Goal: Task Accomplishment & Management: Manage account settings

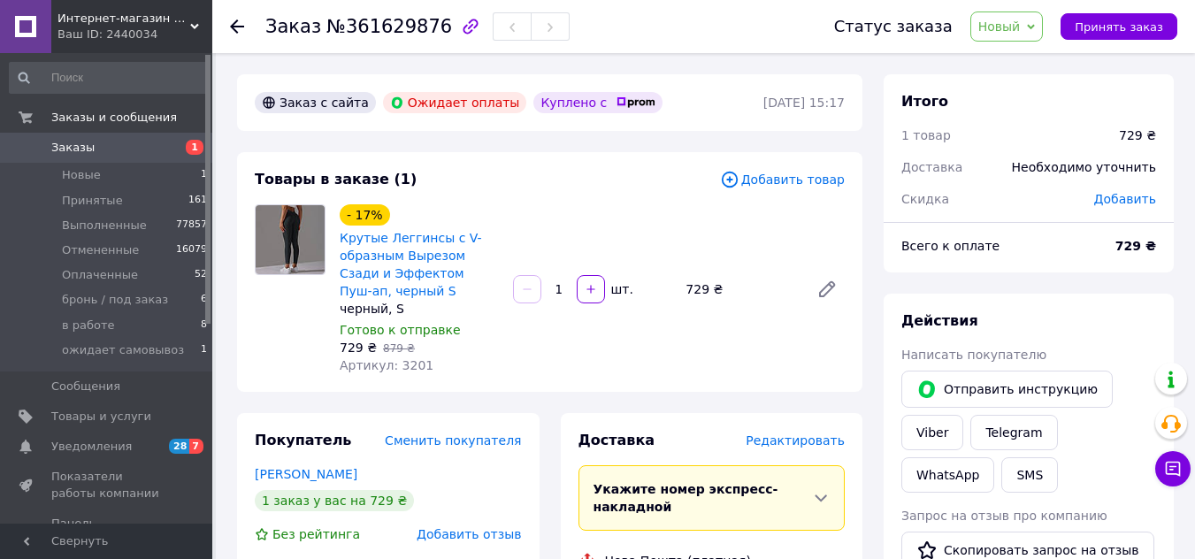
click at [1021, 19] on span "Новый" at bounding box center [999, 26] width 42 height 14
click at [1018, 60] on li "Принят" at bounding box center [1041, 62] width 140 height 27
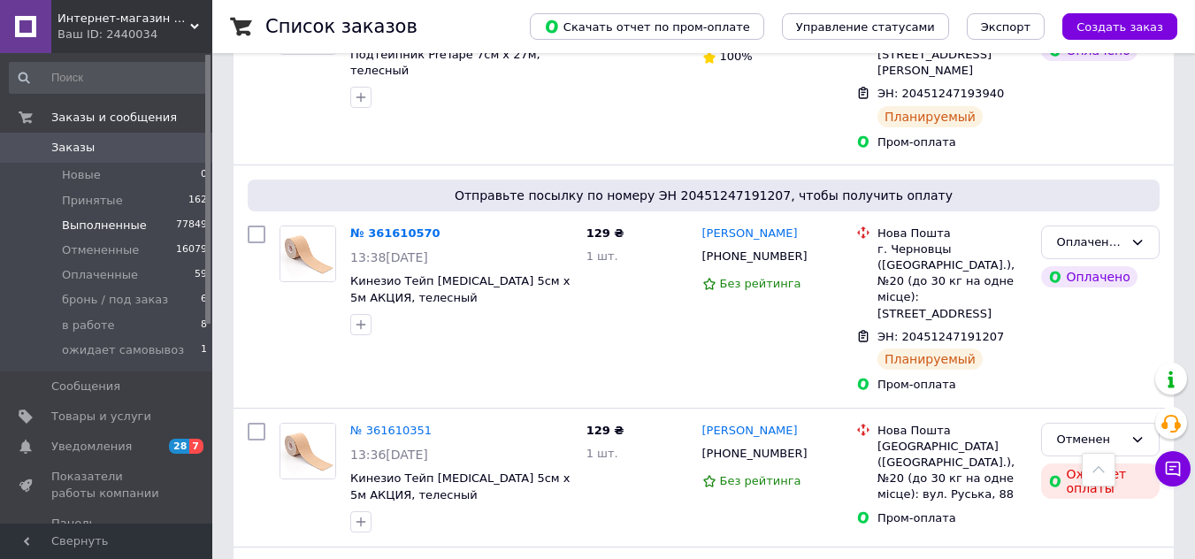
scroll to position [265, 0]
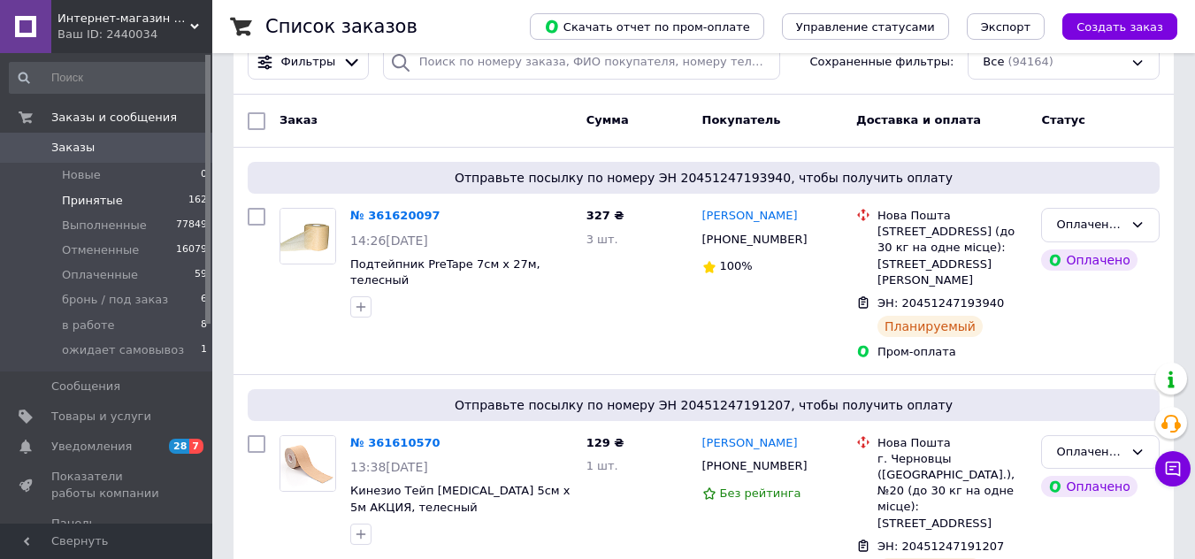
click at [97, 198] on span "Принятые" at bounding box center [92, 201] width 61 height 16
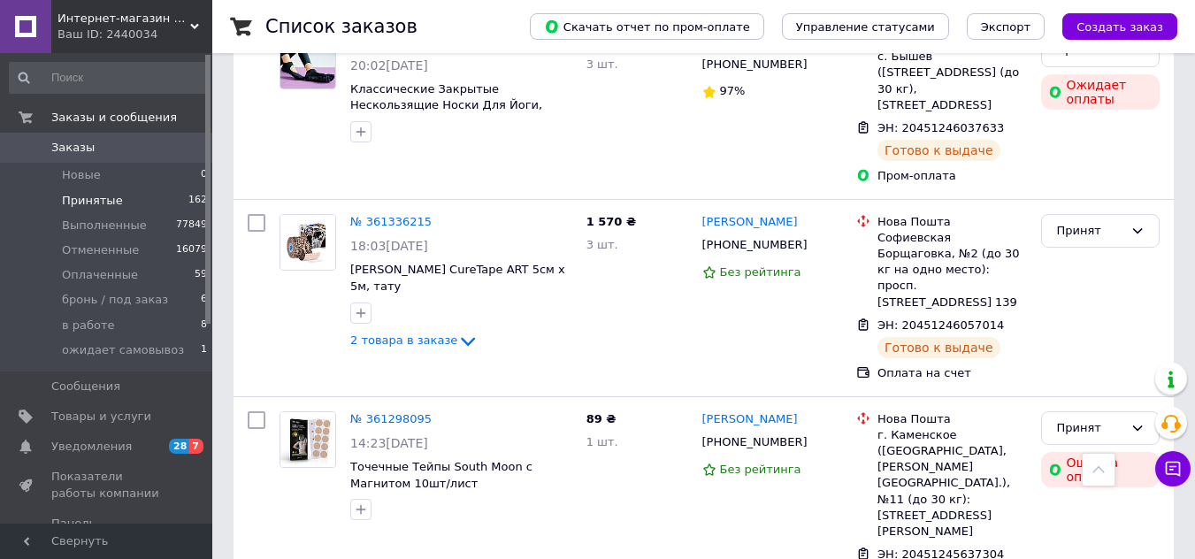
scroll to position [2299, 0]
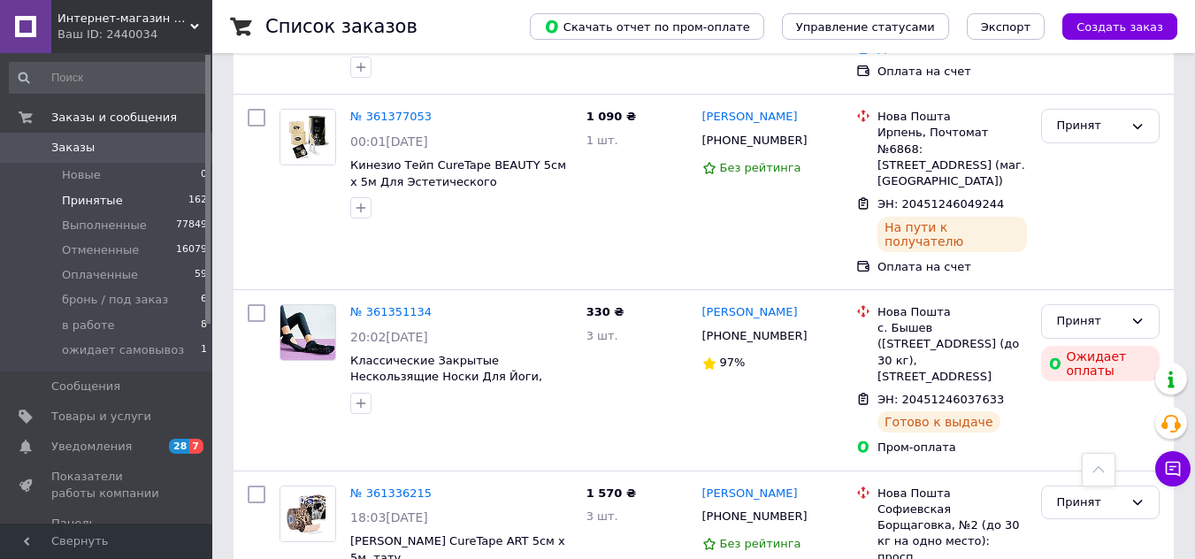
click at [80, 149] on span "Заказы" at bounding box center [72, 148] width 43 height 16
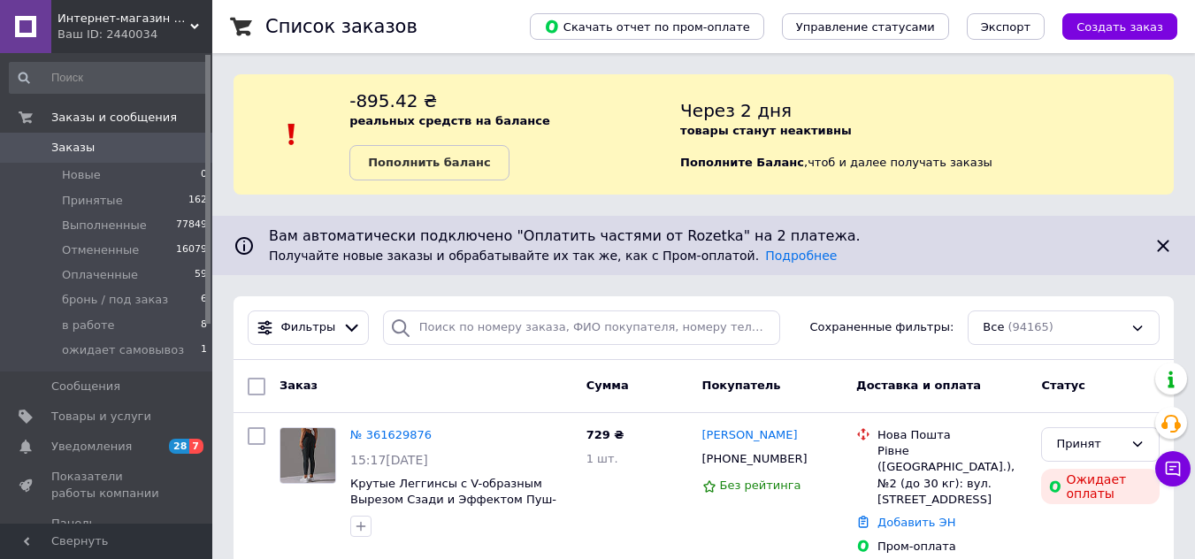
click at [153, 149] on span "Заказы" at bounding box center [107, 148] width 112 height 16
click at [79, 144] on span "Заказы" at bounding box center [72, 148] width 43 height 16
click at [160, 142] on span "Заказы" at bounding box center [107, 148] width 112 height 16
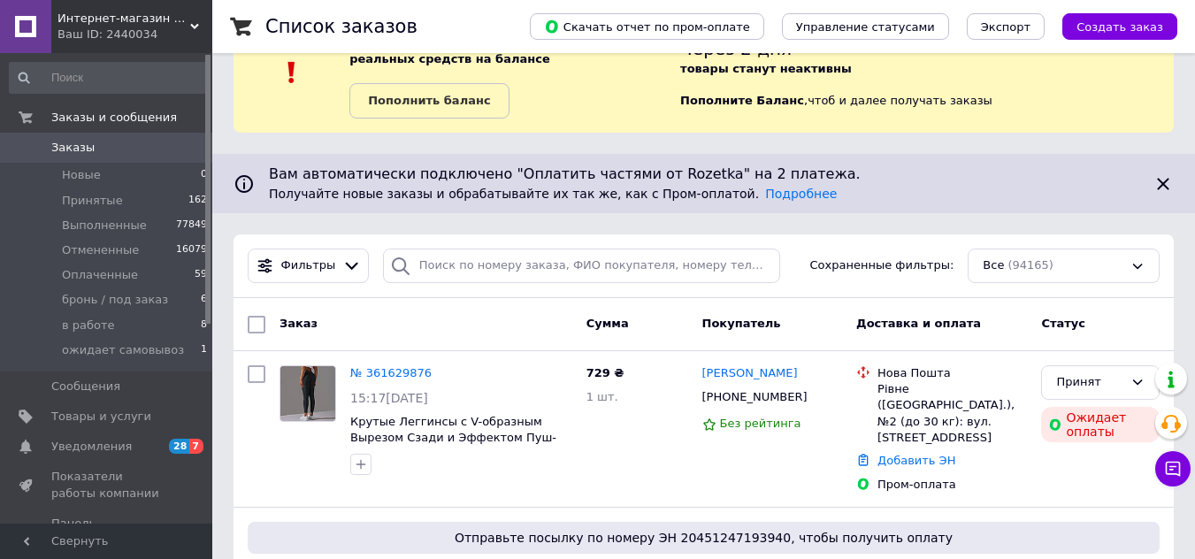
scroll to position [88, 0]
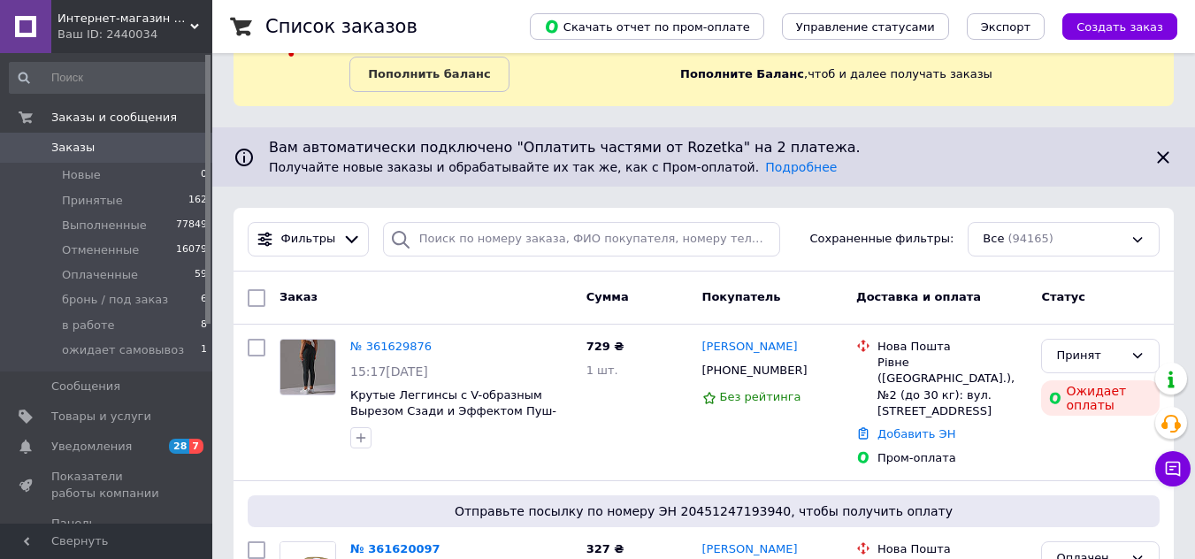
drag, startPoint x: 104, startPoint y: 158, endPoint x: 87, endPoint y: 142, distance: 23.8
click at [87, 142] on span "Заказы" at bounding box center [72, 148] width 43 height 16
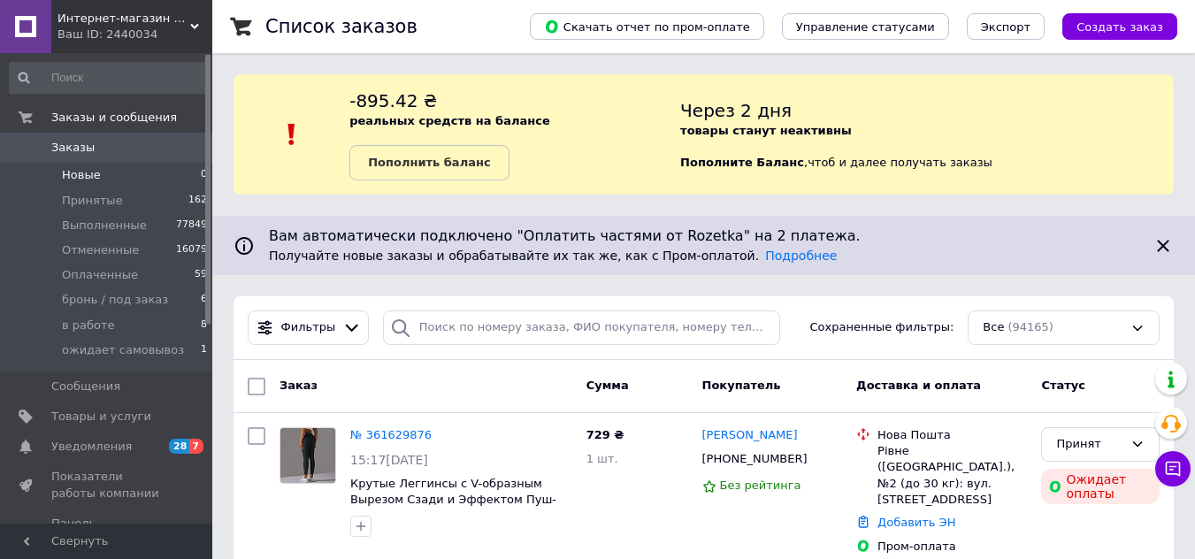
drag, startPoint x: 80, startPoint y: 183, endPoint x: 71, endPoint y: 179, distance: 9.9
click at [71, 179] on span "Новые" at bounding box center [81, 175] width 39 height 16
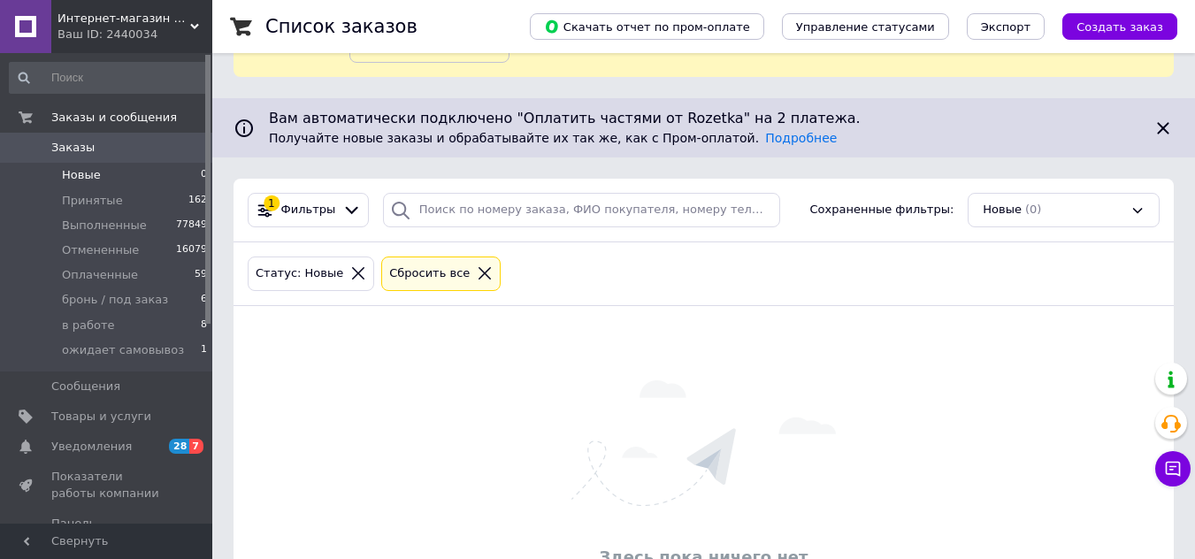
scroll to position [227, 0]
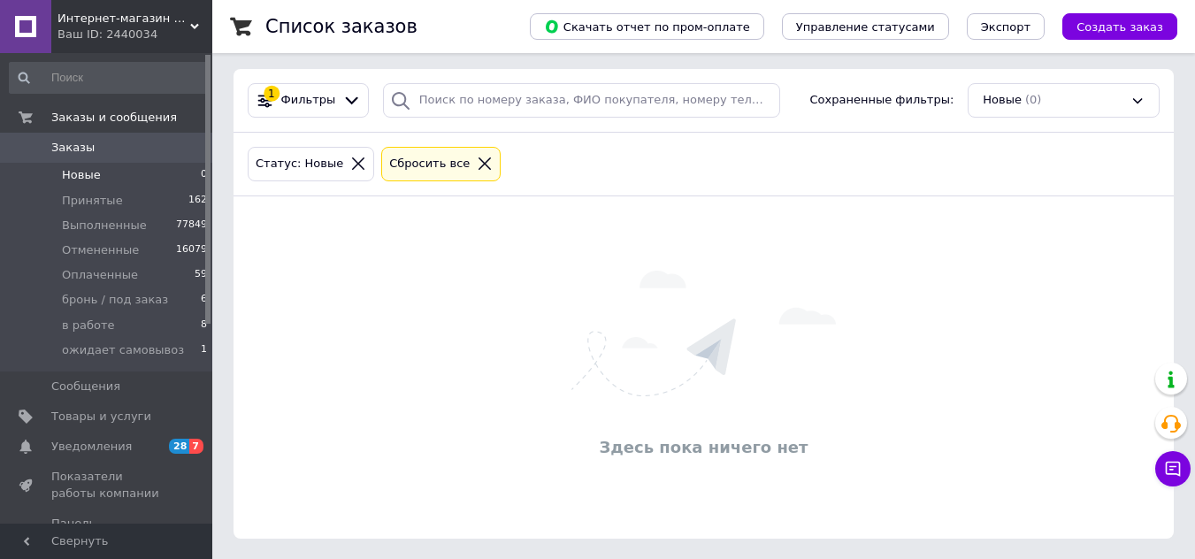
click at [132, 146] on span "Заказы" at bounding box center [107, 148] width 112 height 16
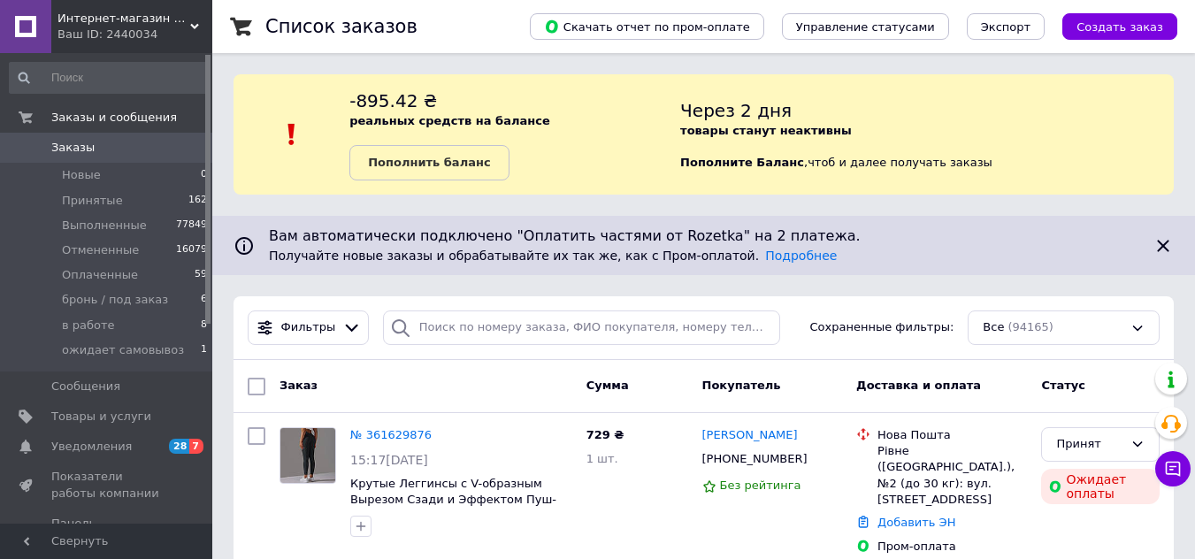
click at [119, 152] on span "Заказы" at bounding box center [107, 148] width 112 height 16
click at [112, 149] on span "Заказы" at bounding box center [107, 148] width 112 height 16
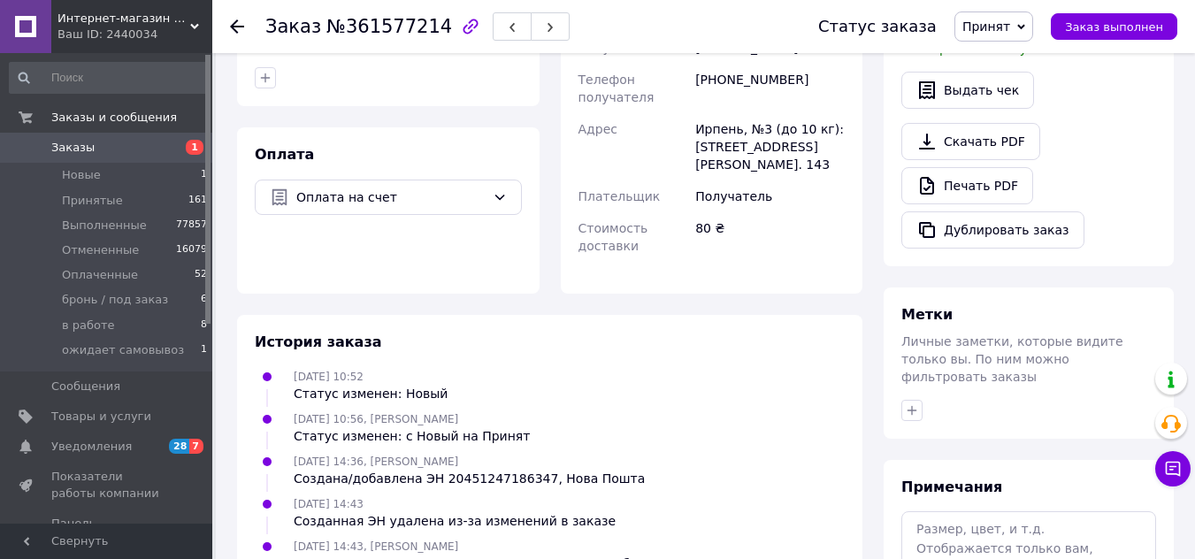
scroll to position [619, 0]
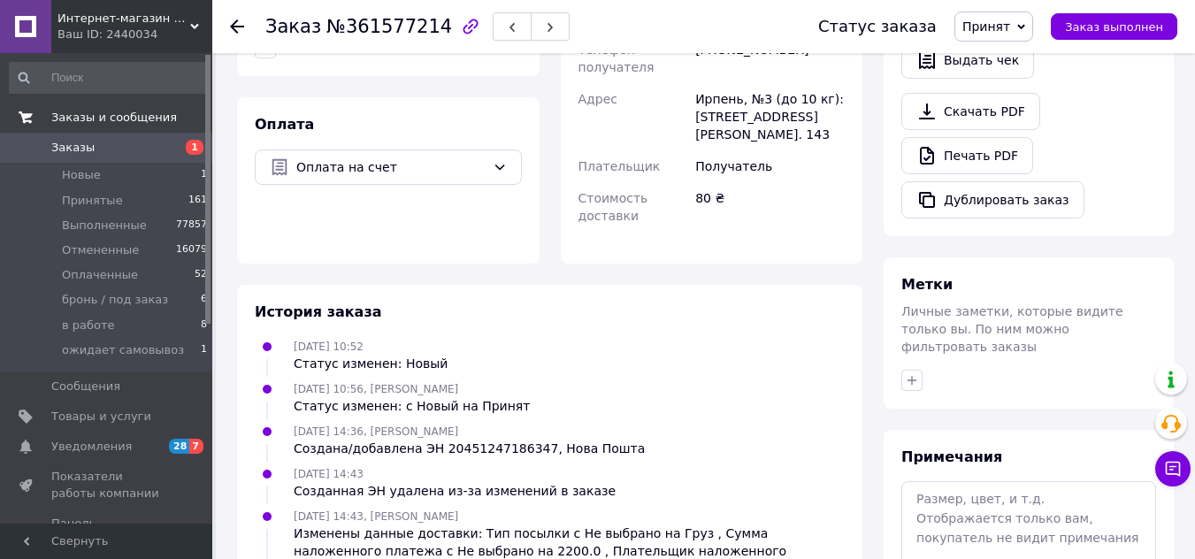
drag, startPoint x: 101, startPoint y: 147, endPoint x: 172, endPoint y: 121, distance: 75.3
click at [101, 147] on span "Заказы" at bounding box center [107, 148] width 112 height 16
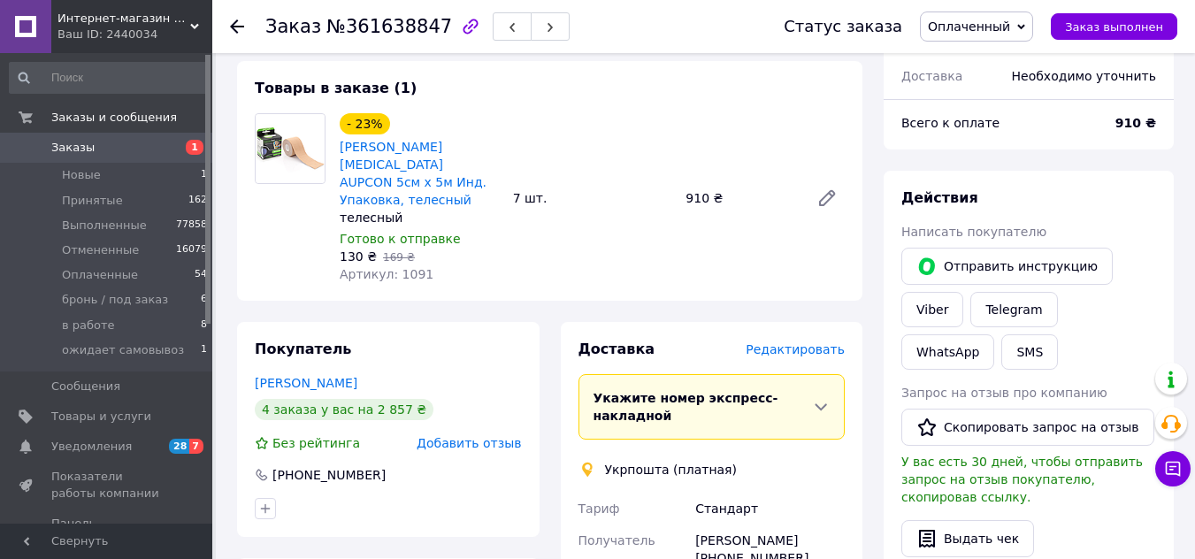
scroll to position [973, 0]
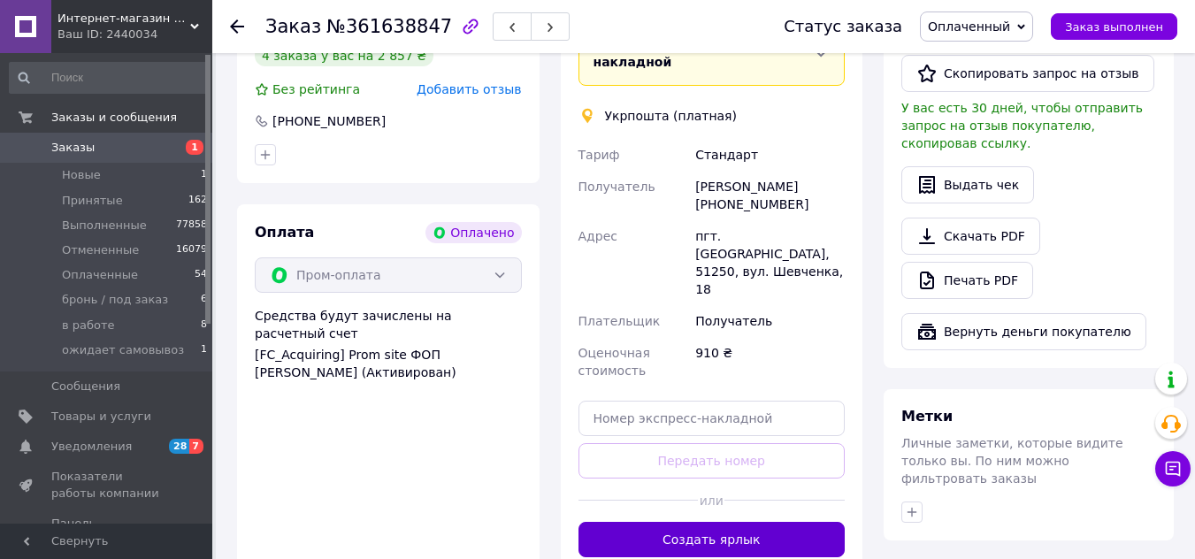
click at [758, 522] on button "Создать ярлык" at bounding box center [711, 539] width 267 height 35
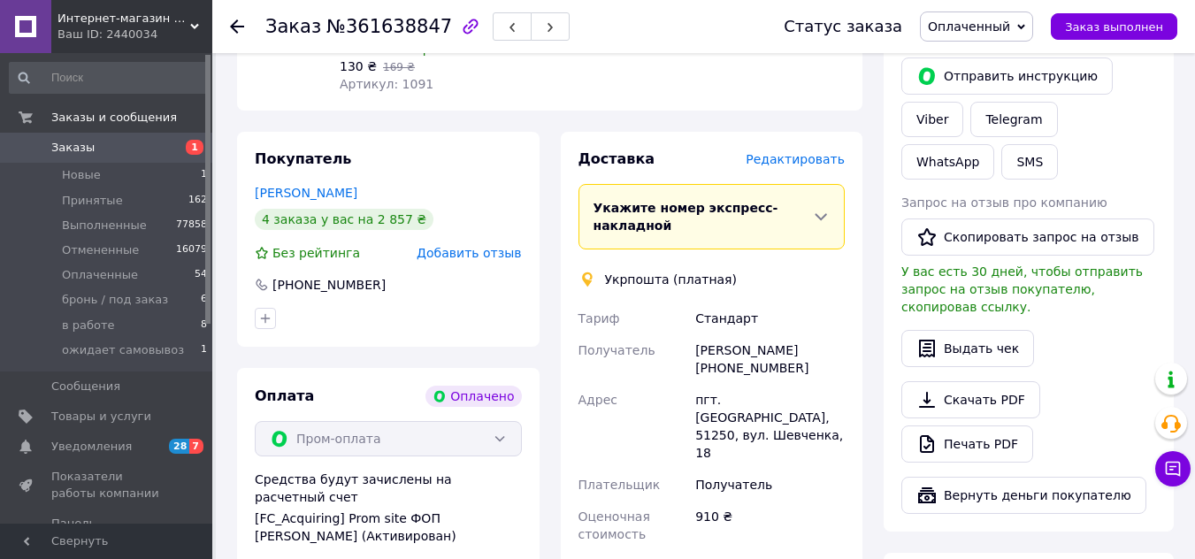
scroll to position [796, 0]
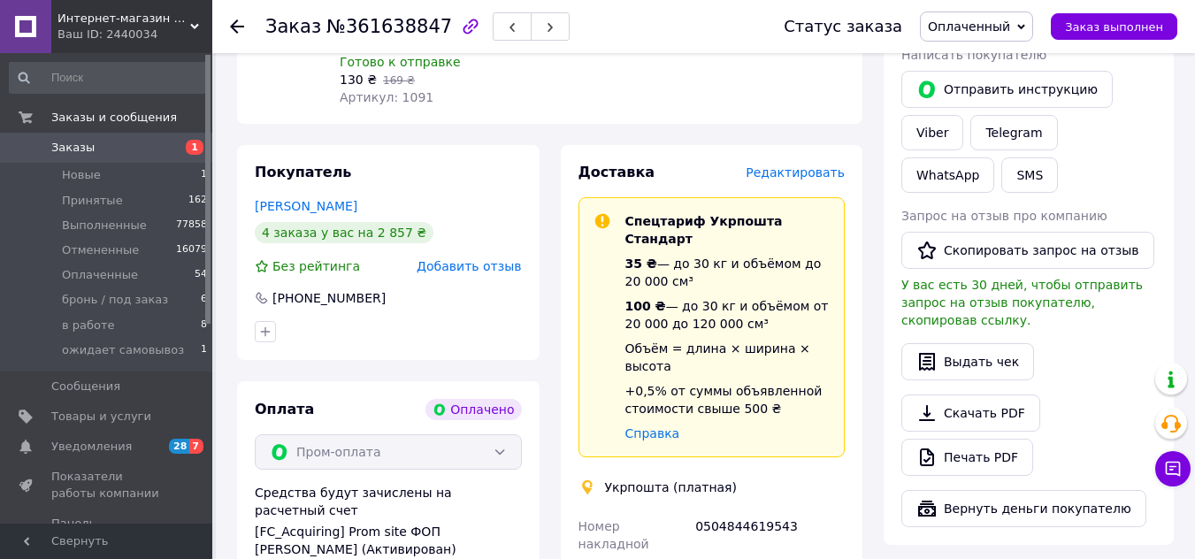
click at [728, 510] on div "0504844619543" at bounding box center [770, 535] width 157 height 50
copy div "0504844619543"
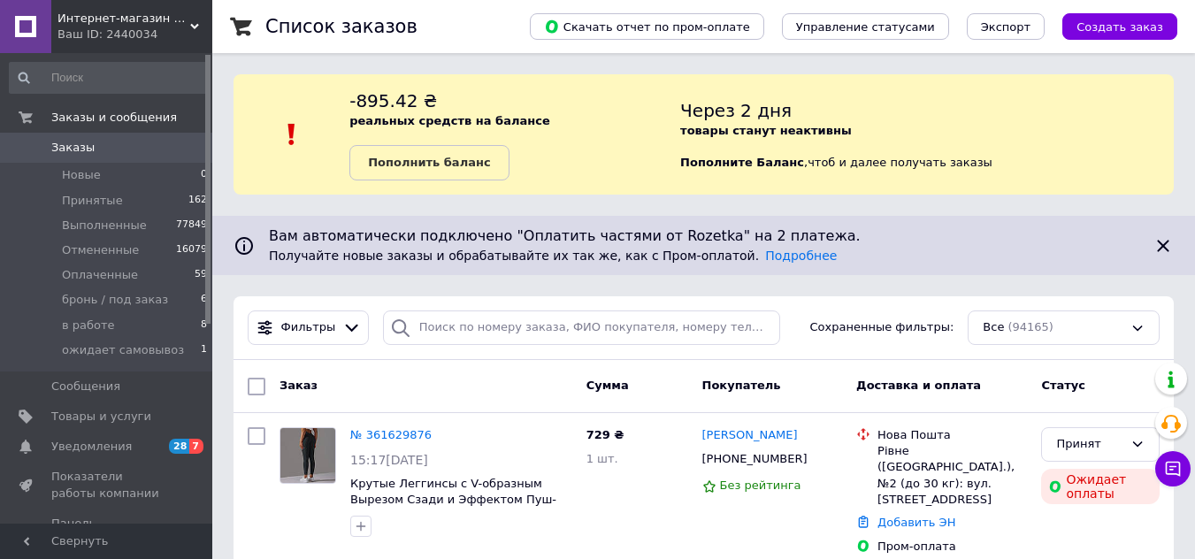
drag, startPoint x: 0, startPoint y: 0, endPoint x: 100, endPoint y: 152, distance: 182.0
click at [100, 152] on span "Заказы" at bounding box center [107, 148] width 112 height 16
click at [98, 176] on li "Новые 0" at bounding box center [109, 175] width 218 height 25
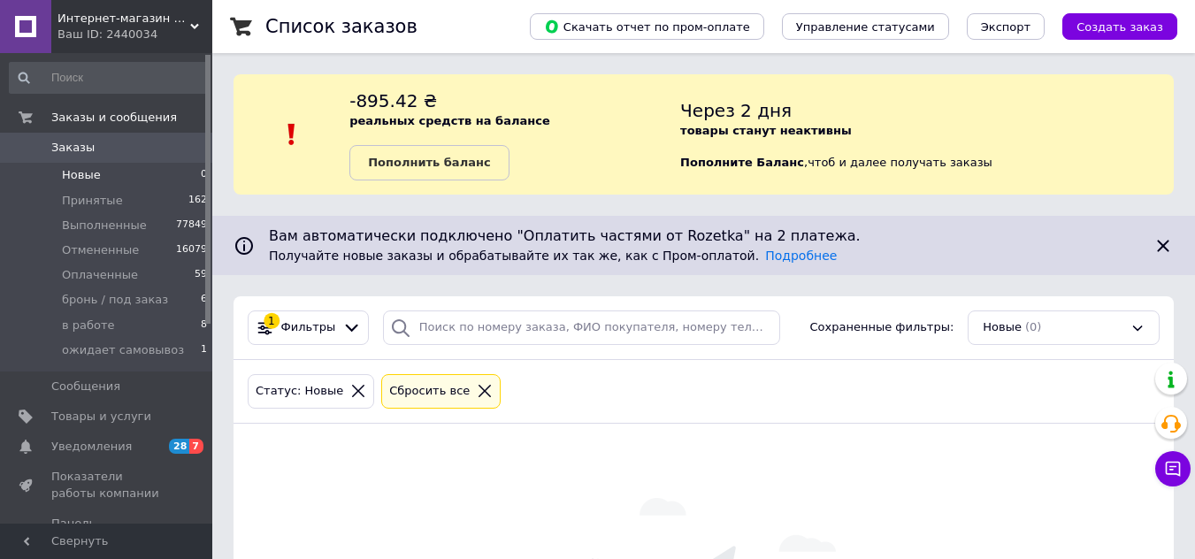
click at [151, 149] on span "Заказы" at bounding box center [107, 148] width 112 height 16
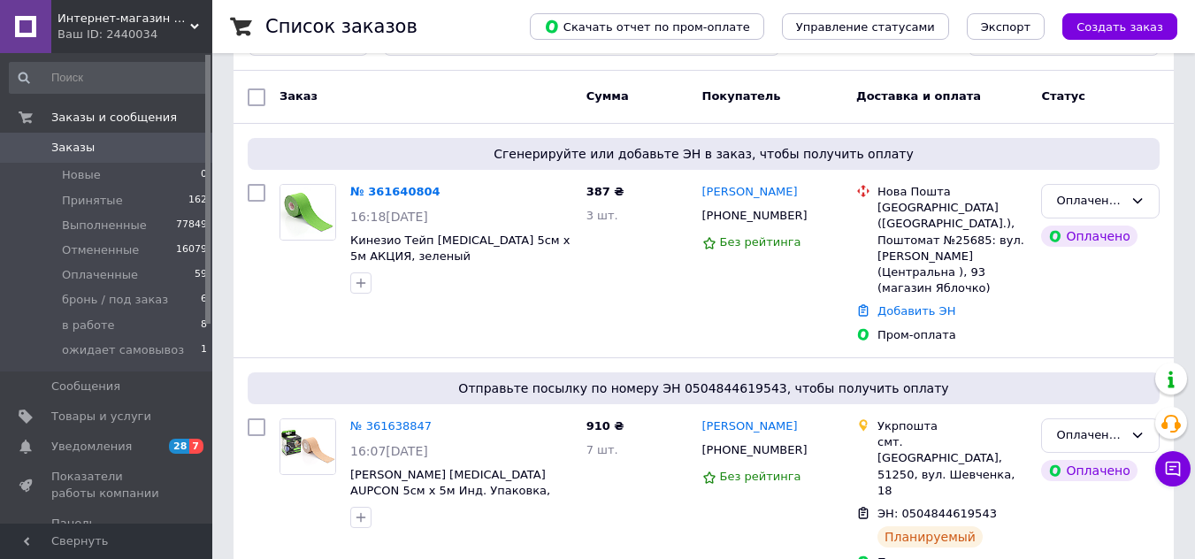
scroll to position [354, 0]
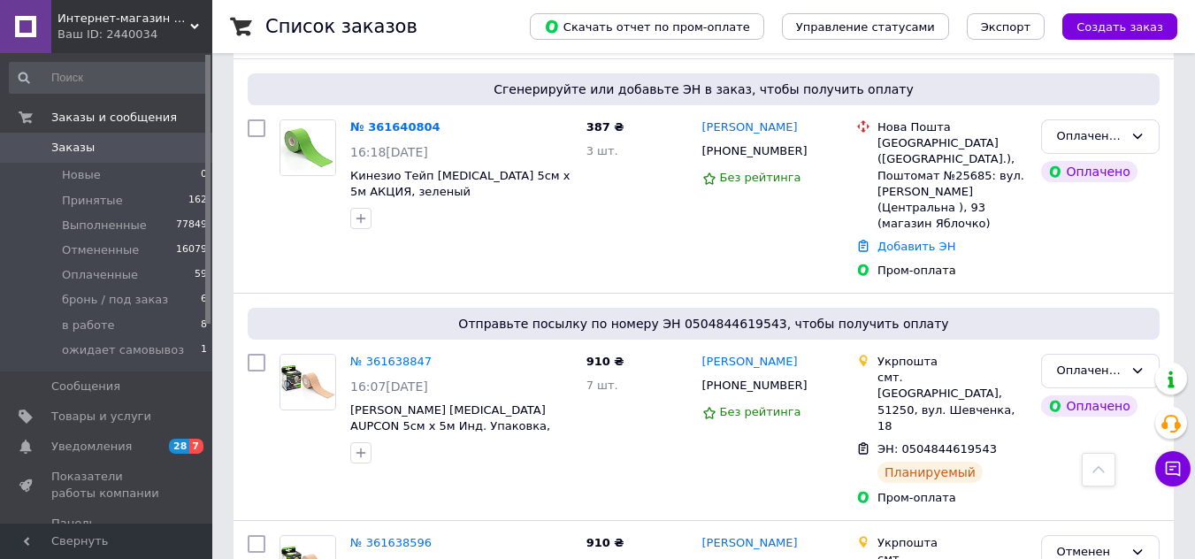
click at [101, 142] on span "Заказы" at bounding box center [107, 148] width 112 height 16
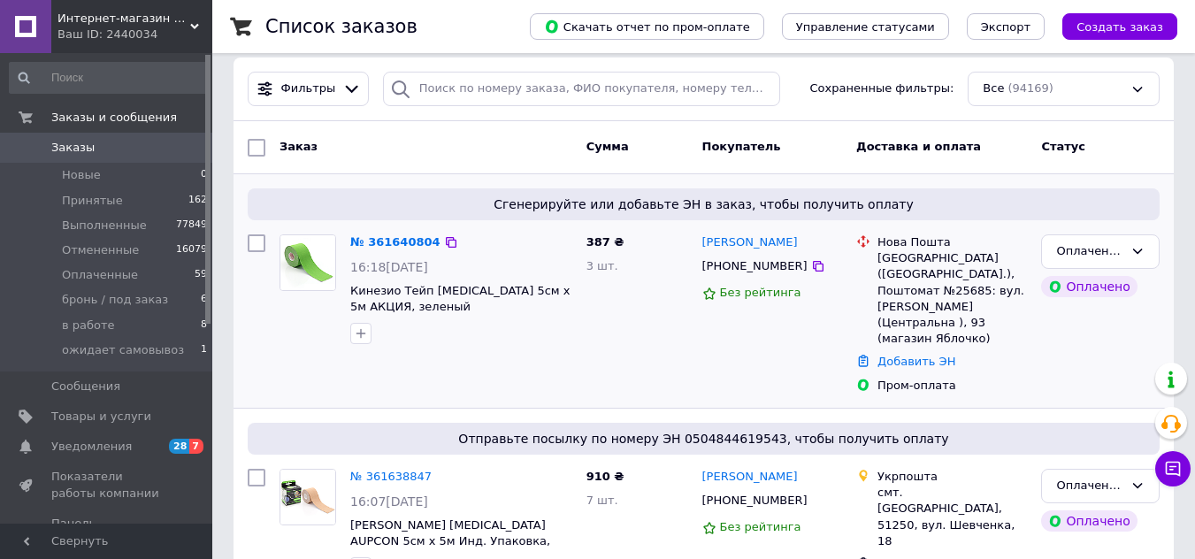
scroll to position [265, 0]
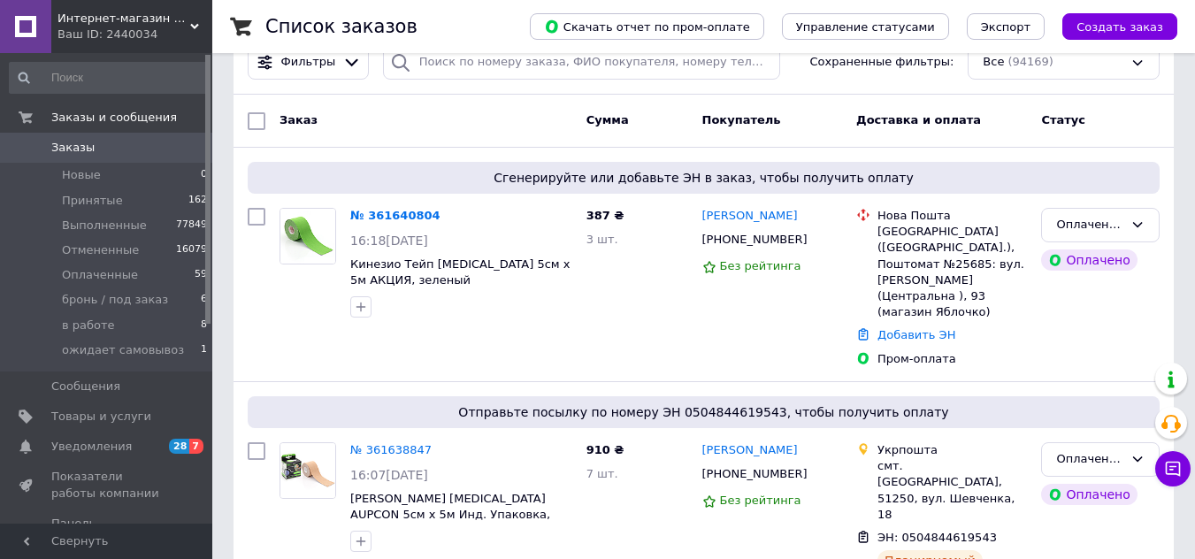
drag, startPoint x: 63, startPoint y: 146, endPoint x: 50, endPoint y: 141, distance: 14.3
click at [50, 141] on span at bounding box center [25, 148] width 51 height 16
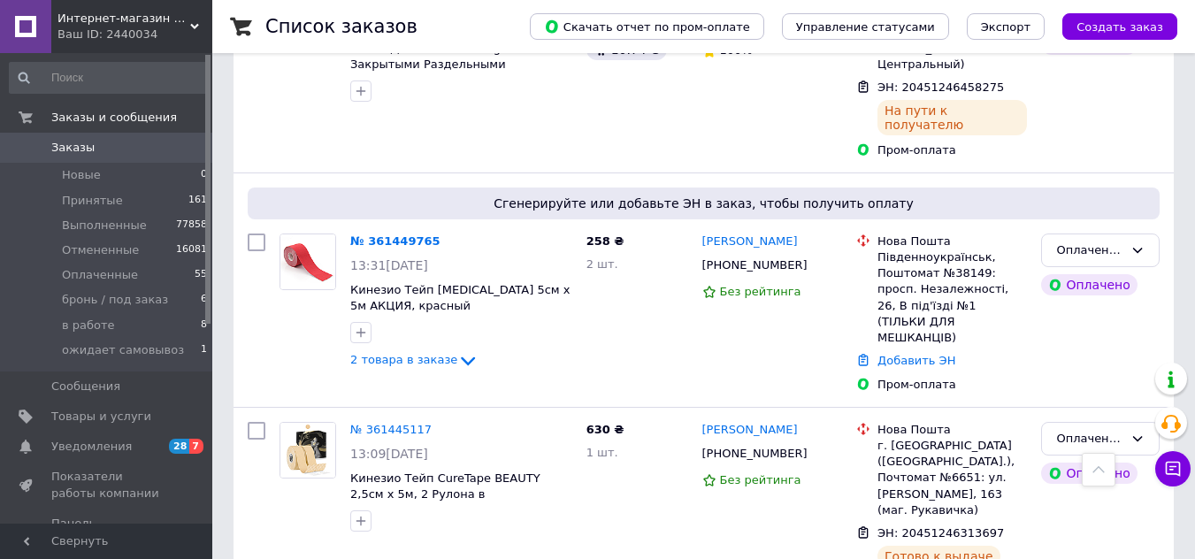
scroll to position [7252, 0]
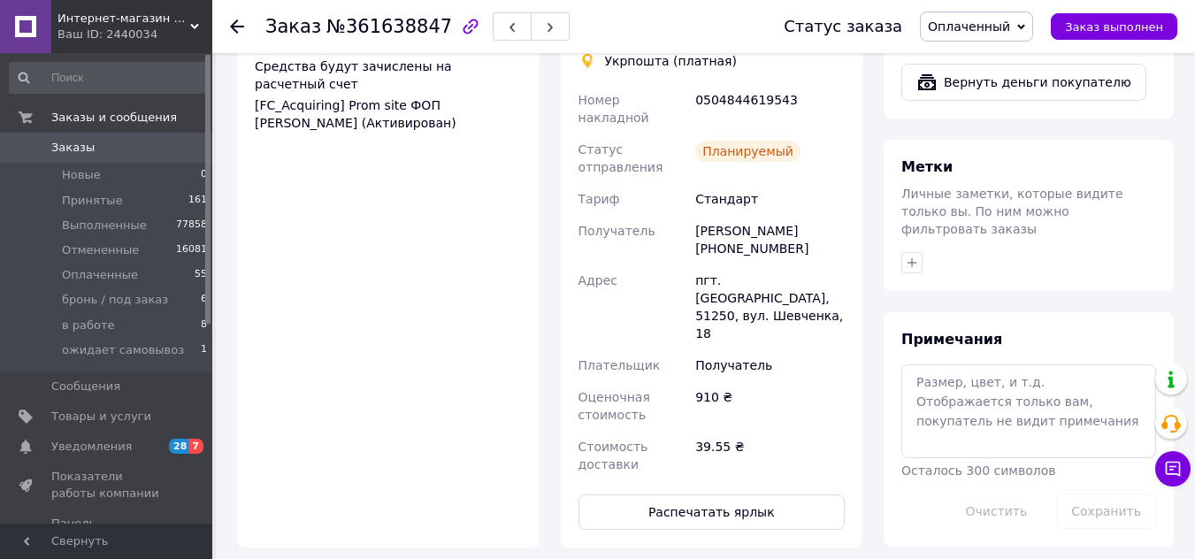
scroll to position [1238, 0]
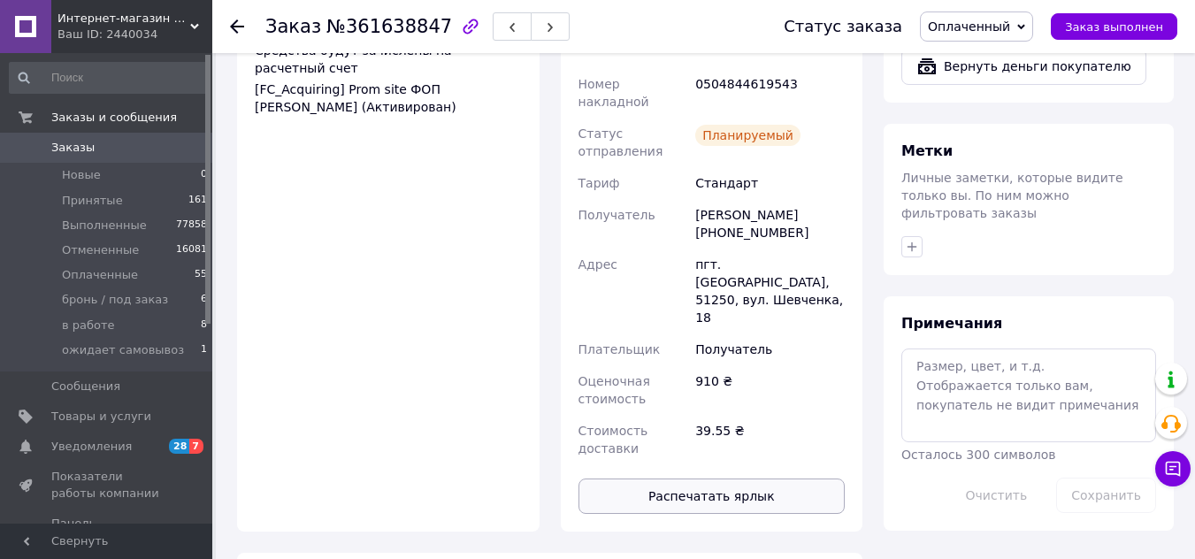
click at [706, 478] on button "Распечатать ярлык" at bounding box center [711, 495] width 267 height 35
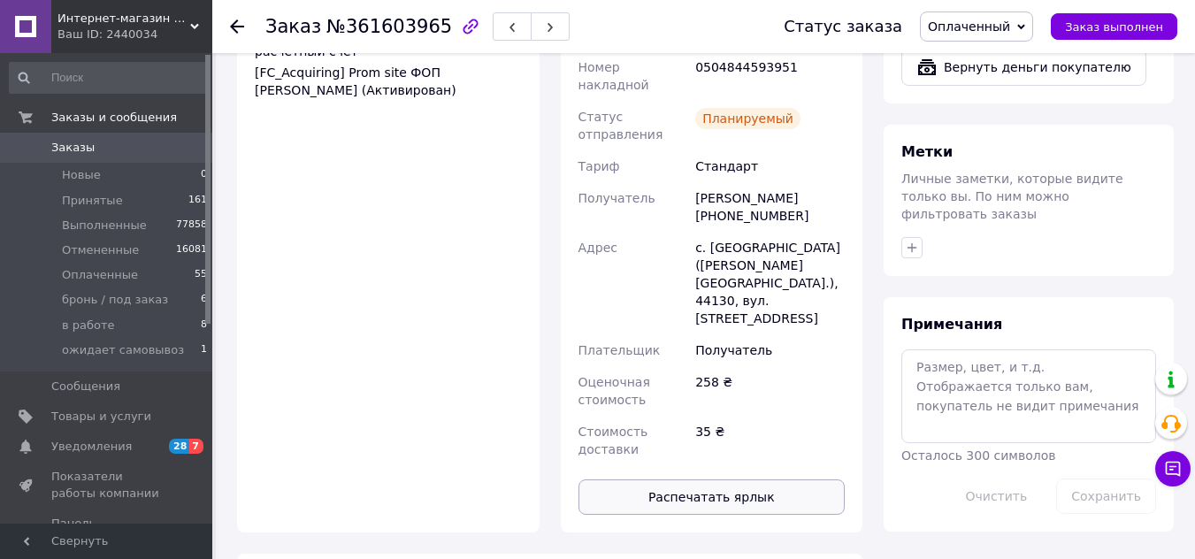
scroll to position [1238, 0]
click at [706, 478] on button "Распечатать ярлык" at bounding box center [711, 495] width 267 height 35
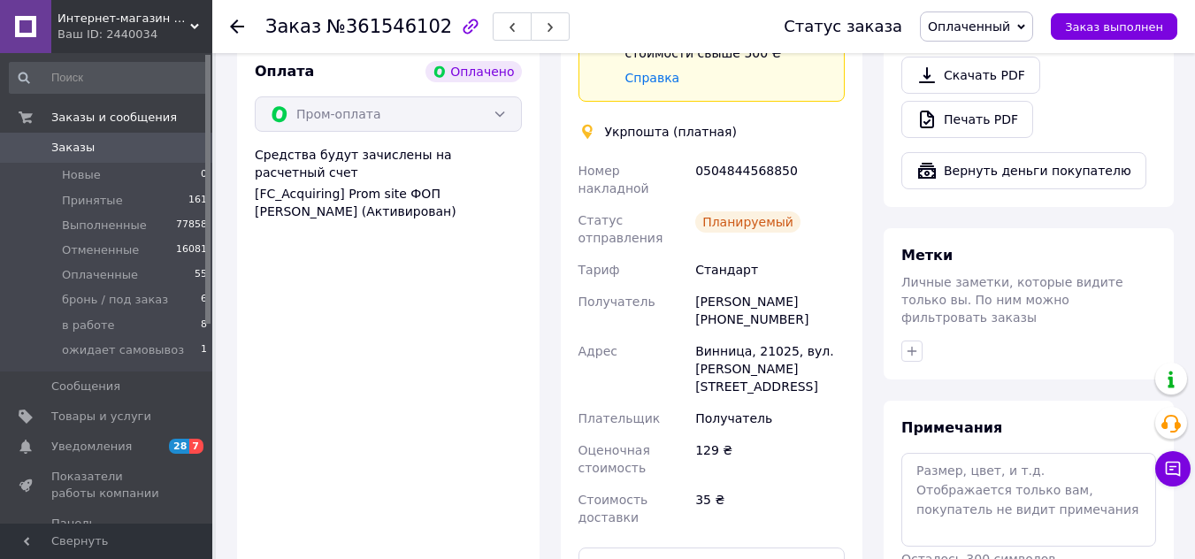
scroll to position [1150, 0]
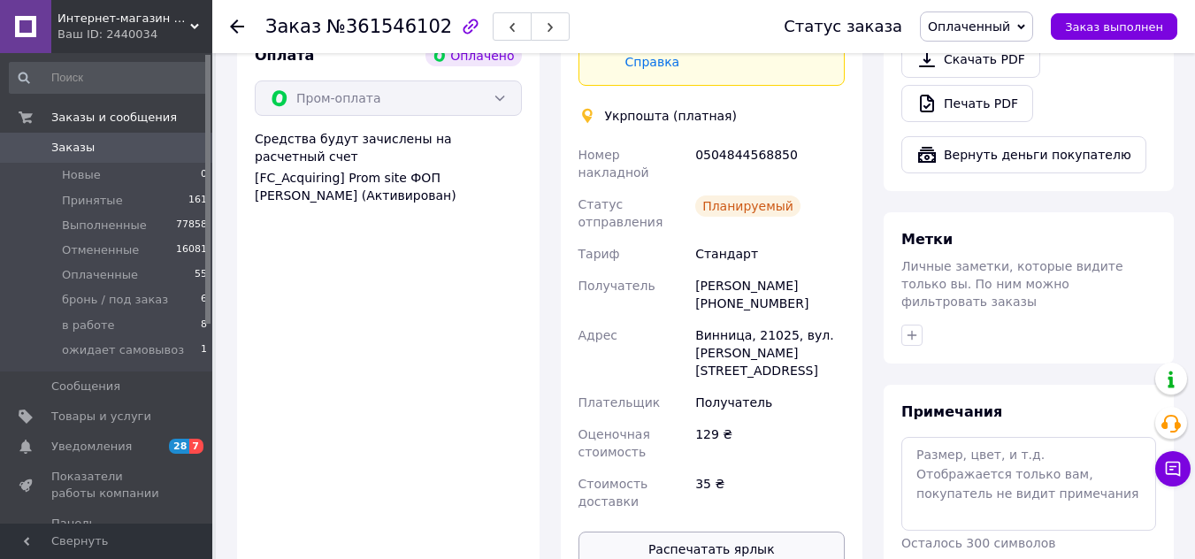
click at [734, 532] on button "Распечатать ярлык" at bounding box center [711, 549] width 267 height 35
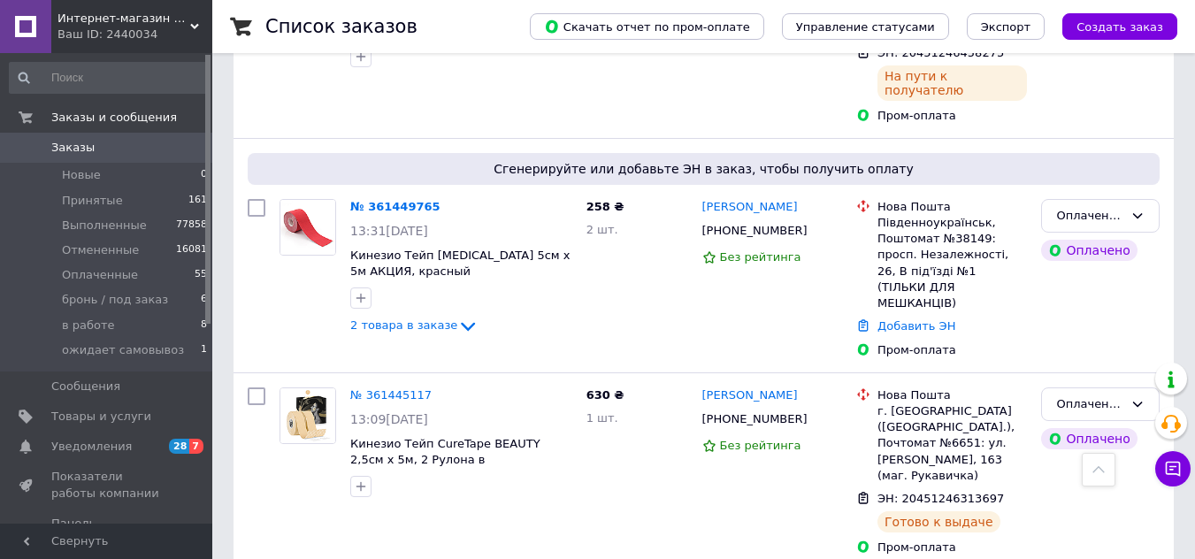
scroll to position [7252, 0]
